Goal: Transaction & Acquisition: Subscribe to service/newsletter

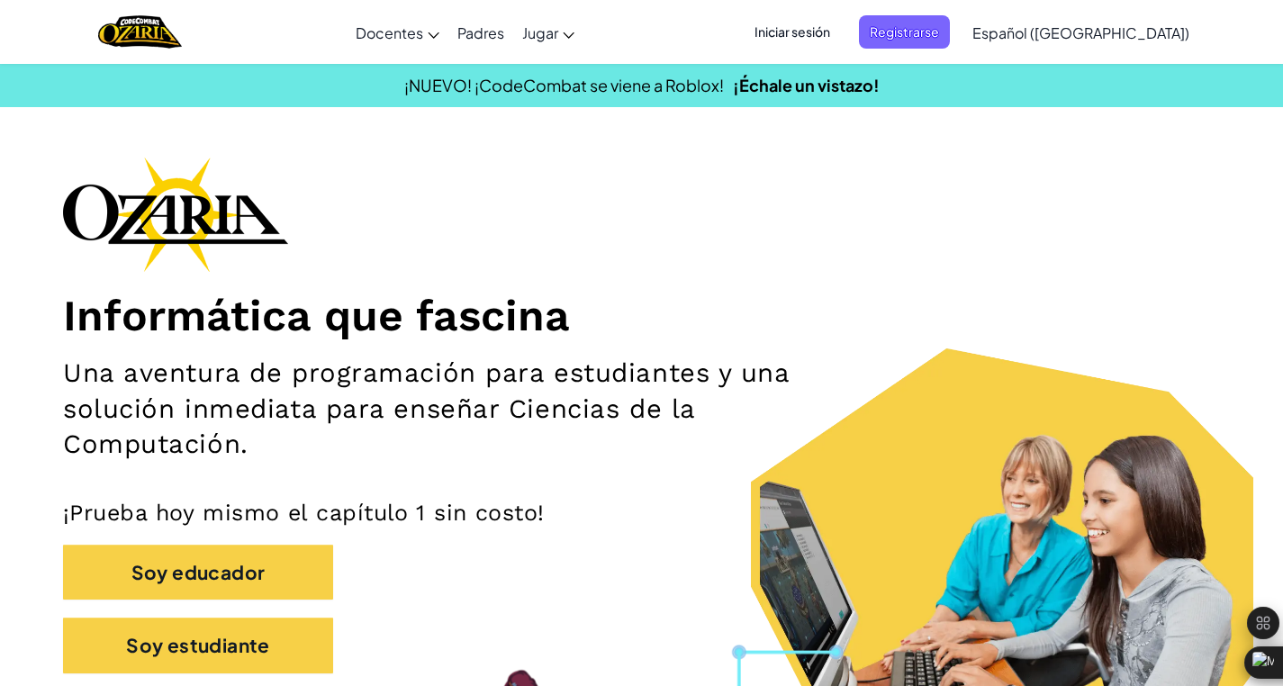
click at [835, 38] on span "Iniciar sesión" at bounding box center [792, 31] width 97 height 33
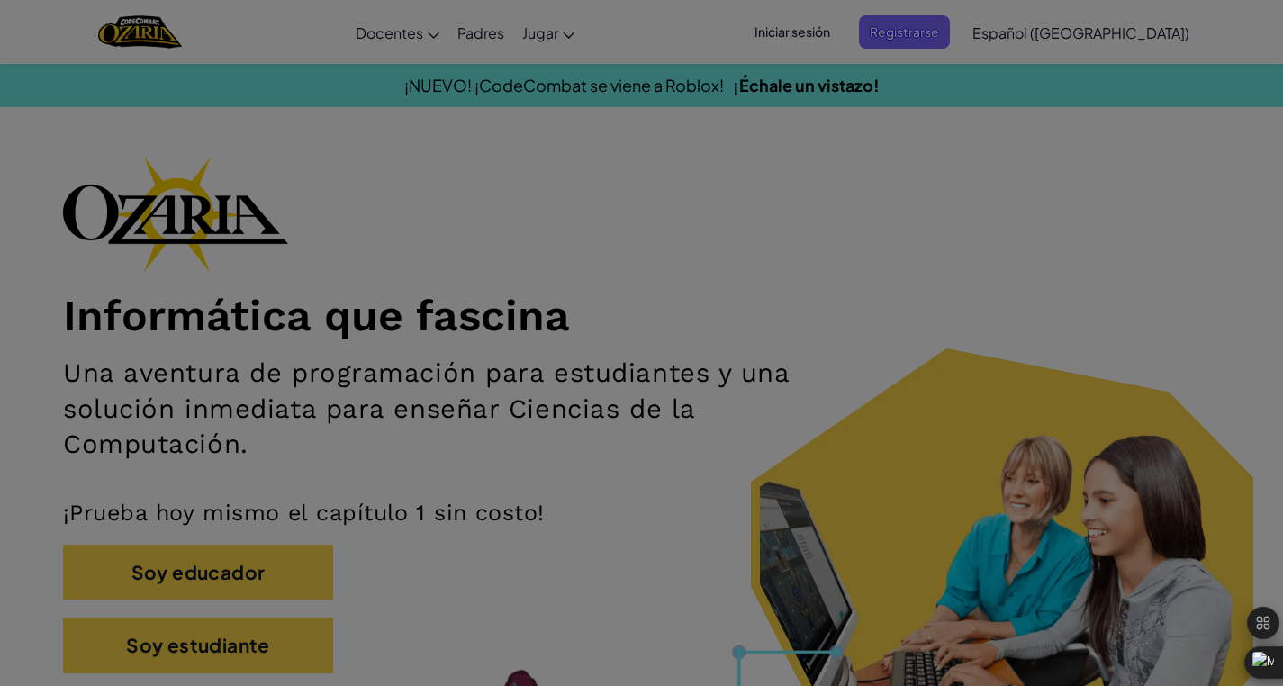
type input "[EMAIL_ADDRESS][DOMAIN_NAME]"
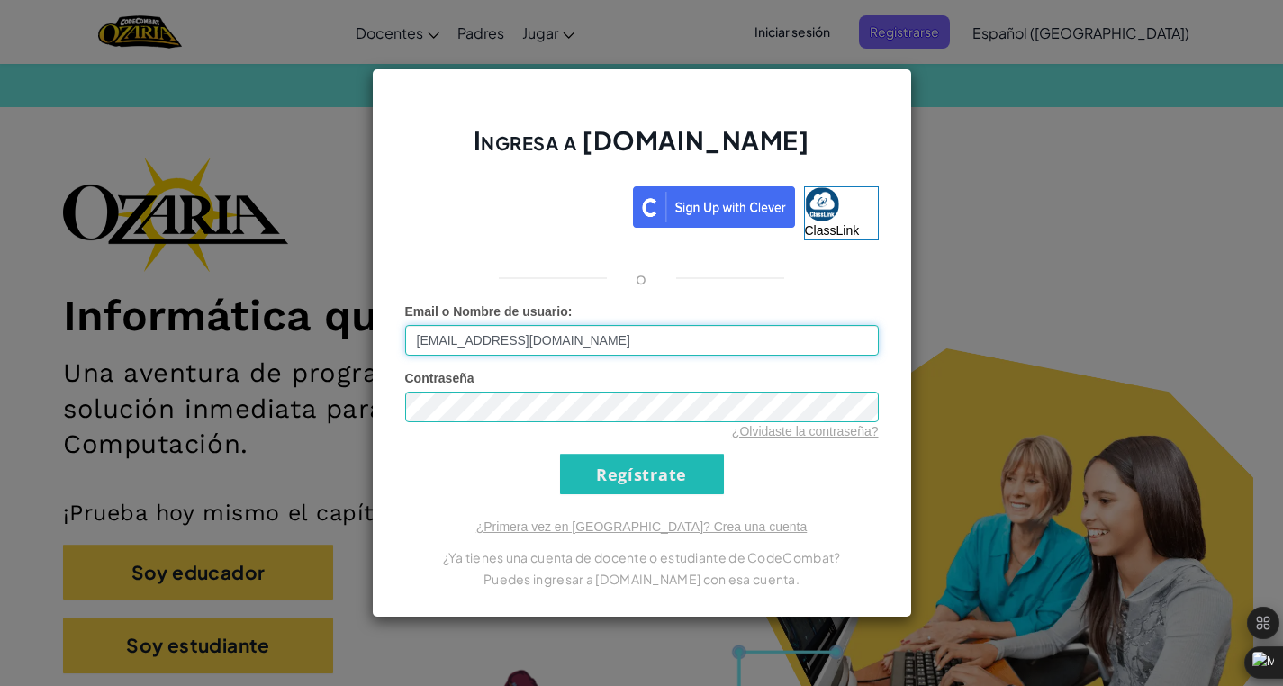
click at [603, 334] on input "[EMAIL_ADDRESS][DOMAIN_NAME]" at bounding box center [642, 340] width 474 height 31
paste input "[EMAIL_ADDRESS][DOMAIN_NAME]"
type input "[EMAIL_ADDRESS][DOMAIN_NAME]"
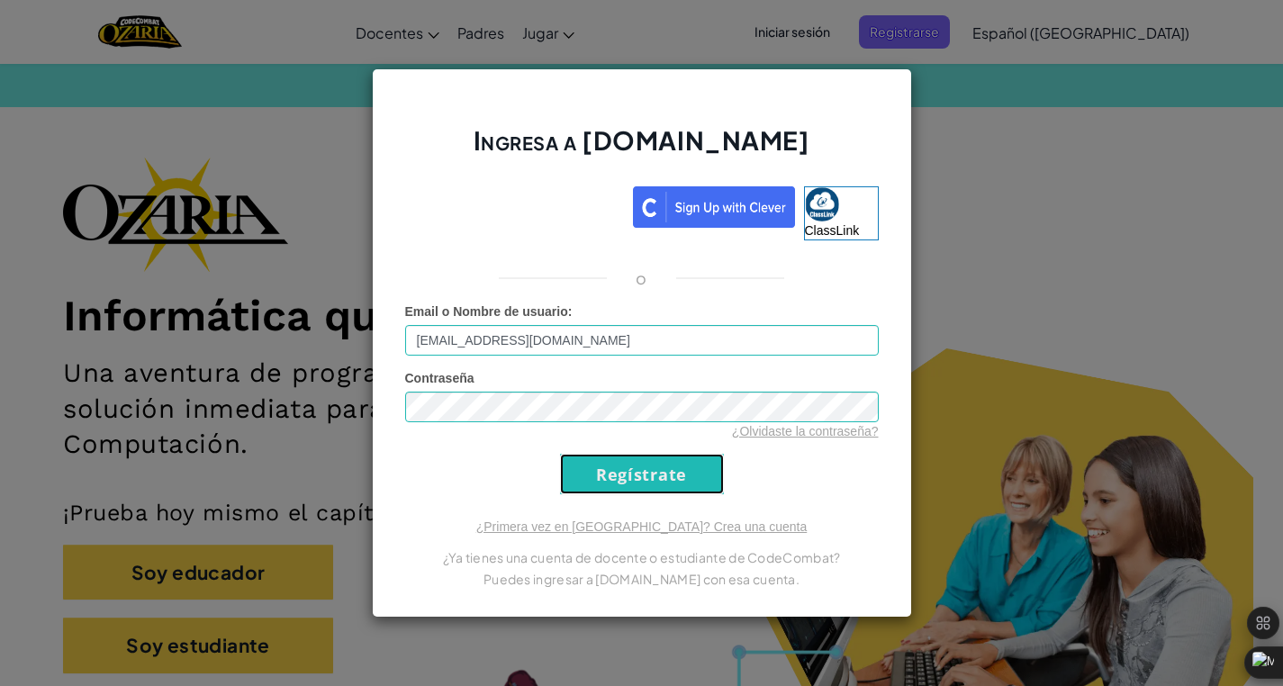
click at [588, 465] on input "Regístrate" at bounding box center [642, 474] width 164 height 41
